Goal: Navigation & Orientation: Find specific page/section

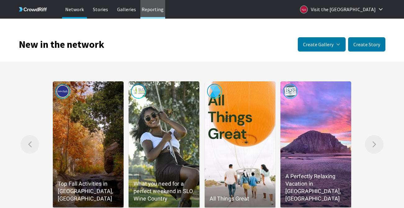
click at [156, 13] on p "Reporting" at bounding box center [152, 9] width 25 height 19
click at [101, 8] on p "Stories" at bounding box center [100, 9] width 25 height 19
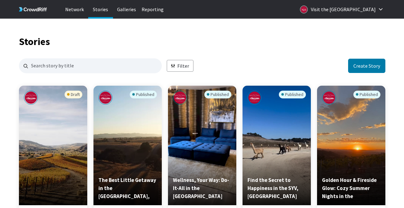
scroll to position [602, 366]
click at [221, 64] on div "Filter Create Story" at bounding box center [202, 65] width 366 height 15
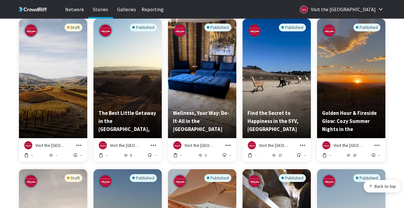
scroll to position [69, 0]
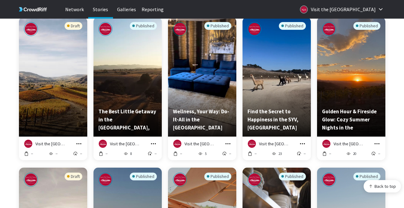
click at [283, 74] on div "Published" at bounding box center [276, 62] width 58 height 80
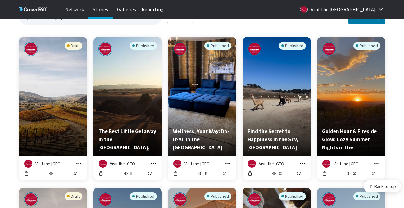
scroll to position [44, 0]
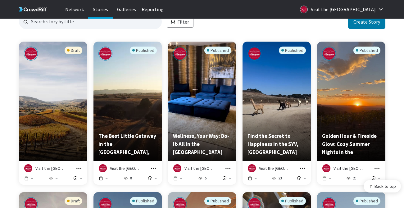
click at [127, 116] on div "Published" at bounding box center [127, 87] width 58 height 80
